Goal: Task Accomplishment & Management: Manage account settings

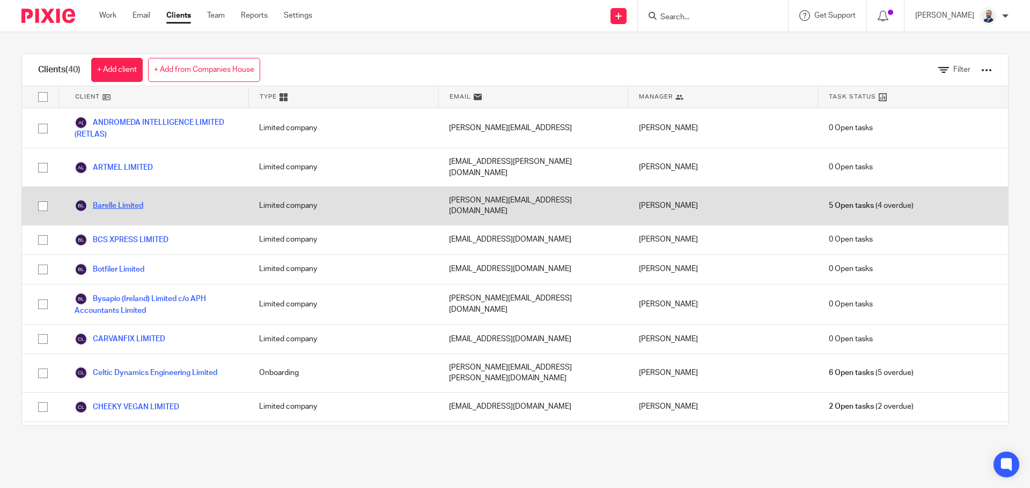
click at [100, 199] on link "Barelle Limited" at bounding box center [109, 205] width 69 height 13
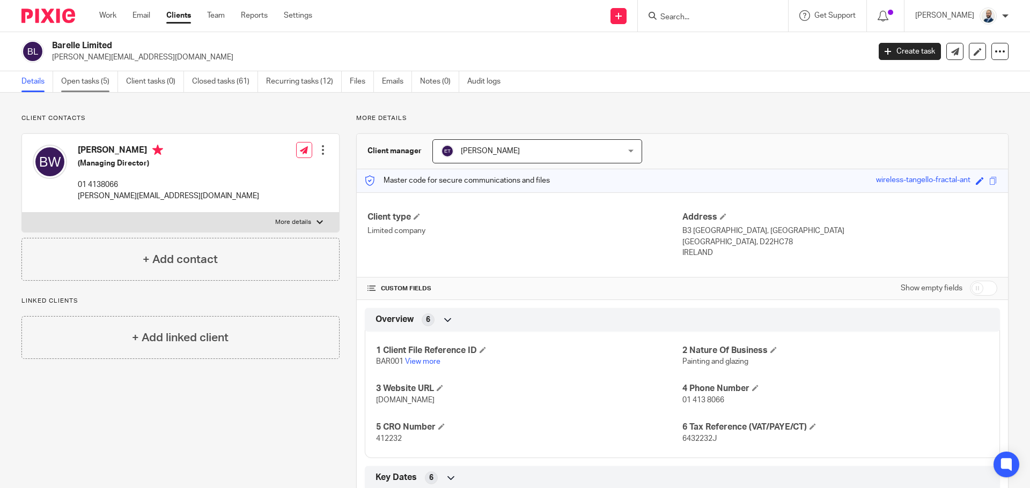
click at [94, 83] on link "Open tasks (5)" at bounding box center [89, 81] width 57 height 21
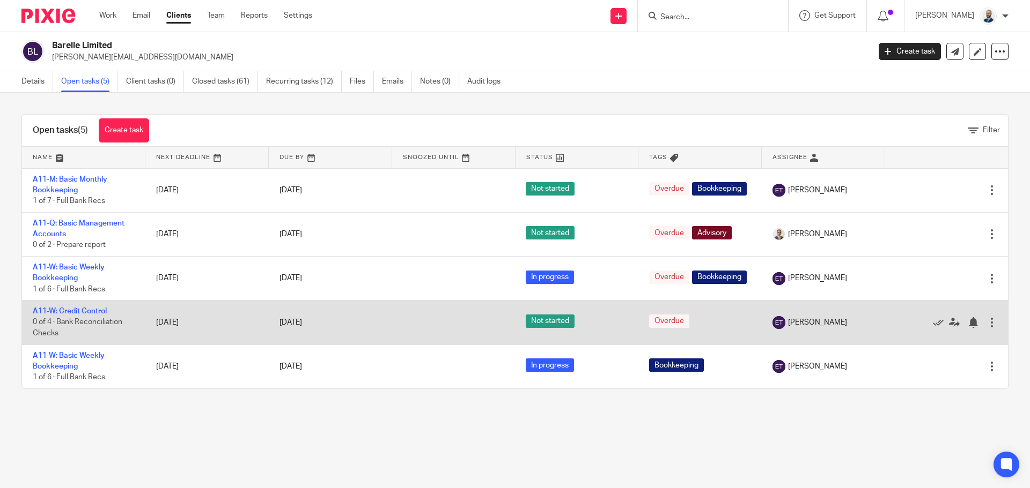
click at [87, 317] on td "A11-W: Credit Control 0 of 4 · Bank Reconciliation Checks" at bounding box center [83, 323] width 123 height 44
click at [85, 314] on link "A11-W: Credit Control" at bounding box center [70, 312] width 74 height 8
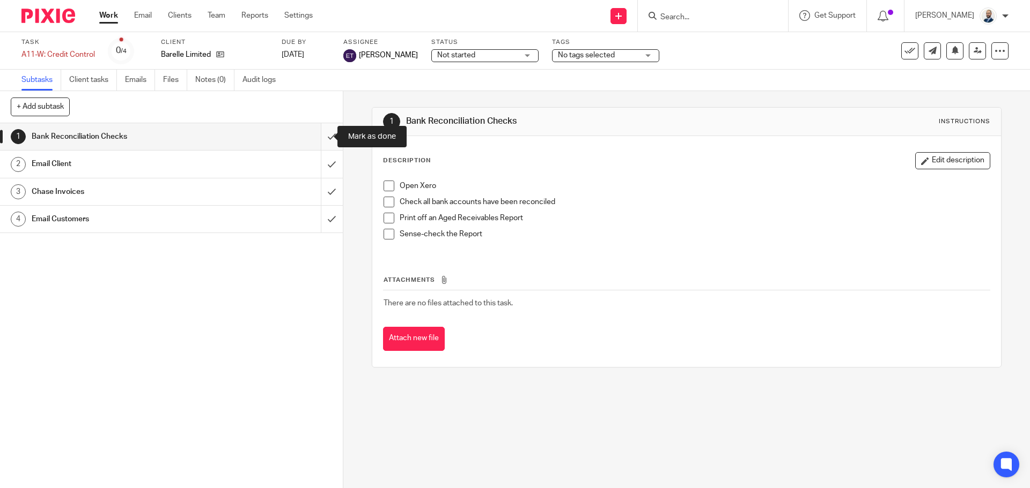
click at [325, 132] on input "submit" at bounding box center [171, 136] width 343 height 27
click at [319, 164] on input "submit" at bounding box center [171, 164] width 343 height 27
